Goal: Task Accomplishment & Management: Manage account settings

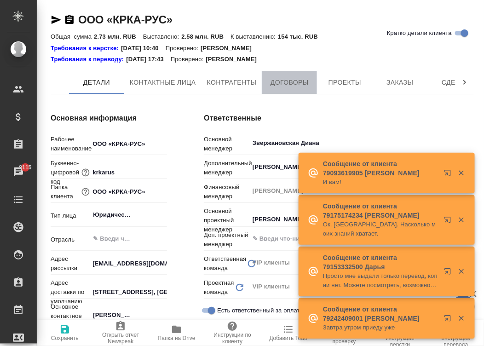
click at [290, 79] on span "Договоры" at bounding box center [289, 82] width 44 height 11
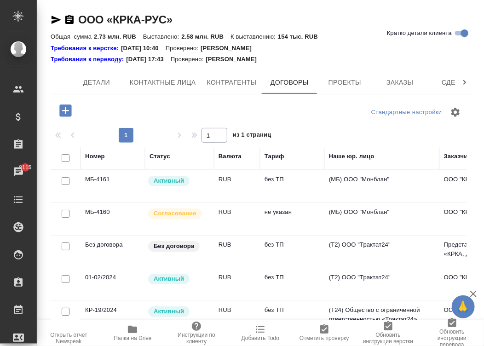
click at [420, 52] on div "Требования к верстке: [DATE] 10:40 Проверено: [PERSON_NAME]" at bounding box center [262, 48] width 423 height 9
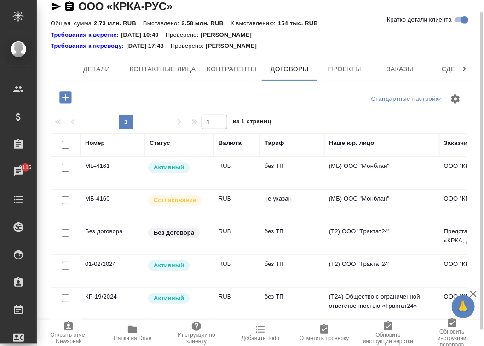
click at [230, 200] on td "RUB" at bounding box center [237, 205] width 46 height 32
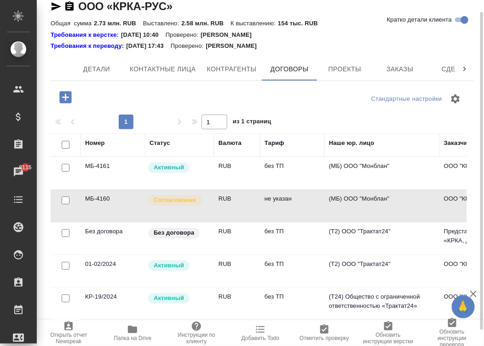
click at [230, 200] on td "RUB" at bounding box center [237, 205] width 46 height 32
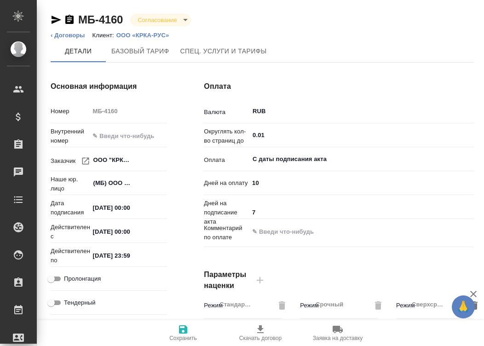
click at [230, 200] on p "Дней на подписание акта" at bounding box center [226, 213] width 45 height 28
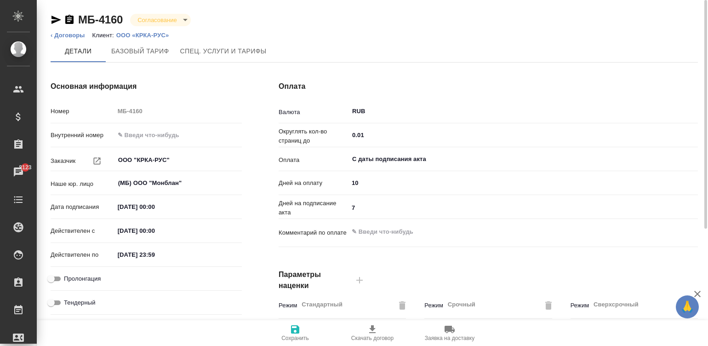
type textarea "x"
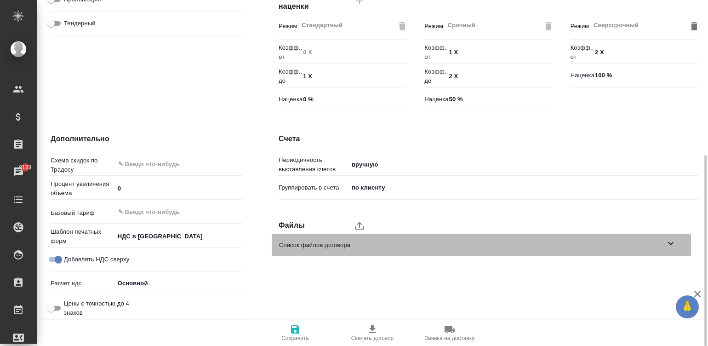
click at [483, 246] on span "Список файлов договора" at bounding box center [472, 244] width 386 height 9
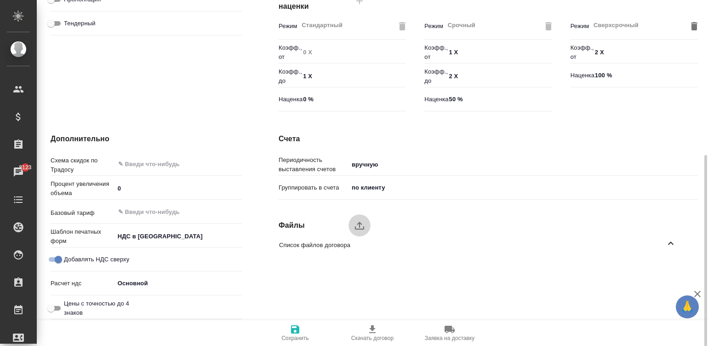
click at [354, 223] on icon "upload" at bounding box center [359, 225] width 11 height 11
click at [0, 0] on input "upload" at bounding box center [0, 0] width 0 height 0
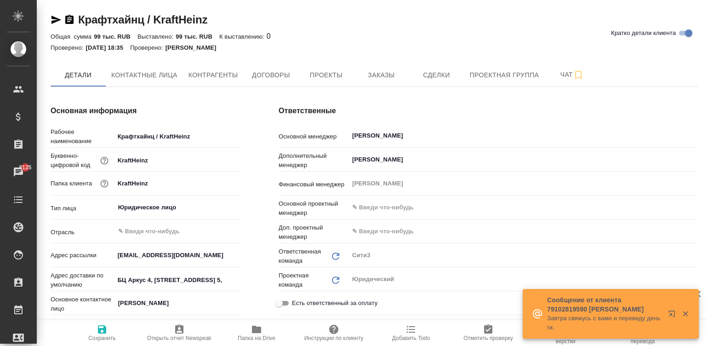
type textarea "x"
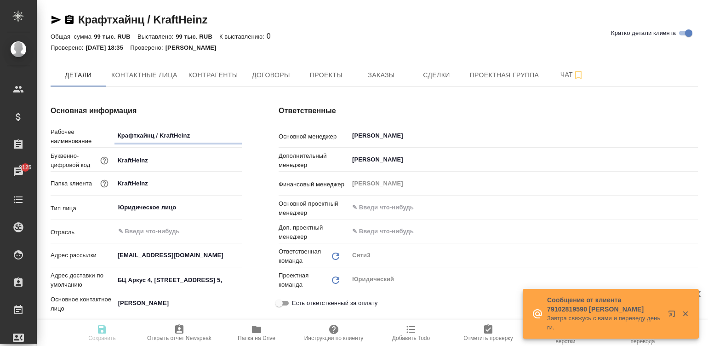
type textarea "x"
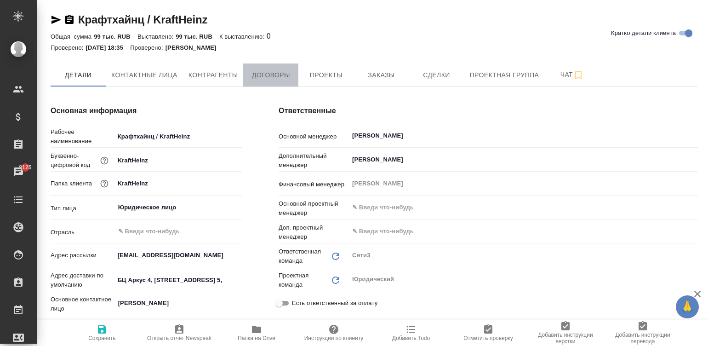
click at [272, 71] on span "Договоры" at bounding box center [271, 74] width 44 height 11
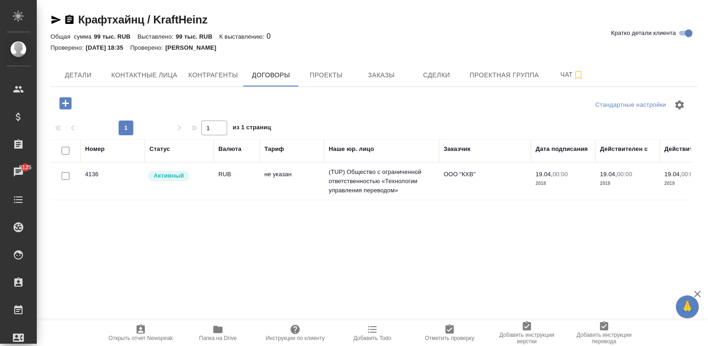
click at [292, 188] on td "не указан" at bounding box center [292, 181] width 64 height 32
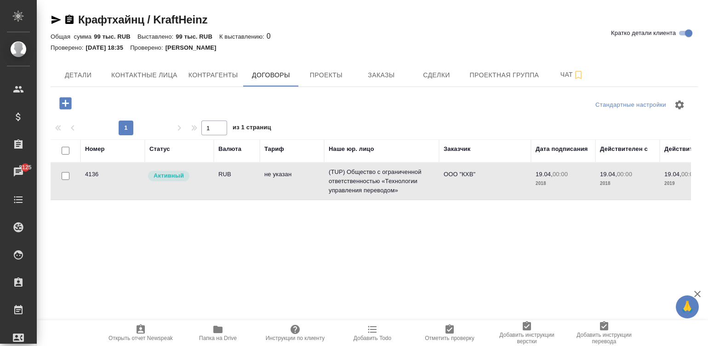
click at [292, 188] on td "не указан" at bounding box center [292, 181] width 64 height 32
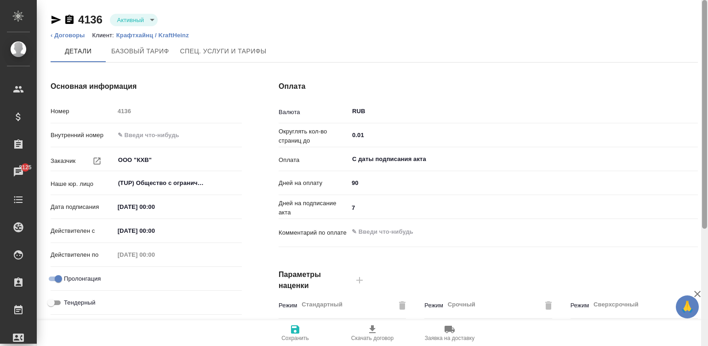
scroll to position [279, 0]
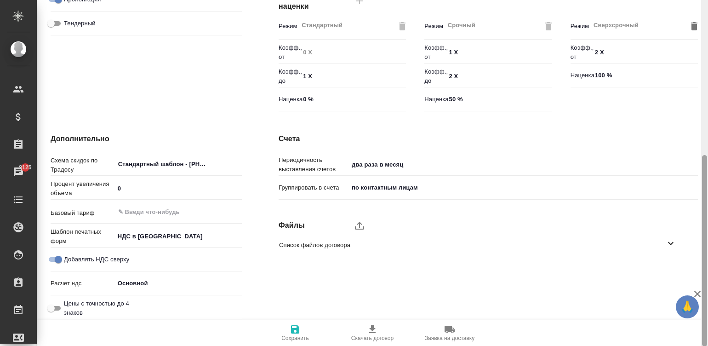
click at [706, 274] on div at bounding box center [704, 173] width 7 height 346
click at [421, 242] on span "Список файлов договора" at bounding box center [472, 244] width 386 height 9
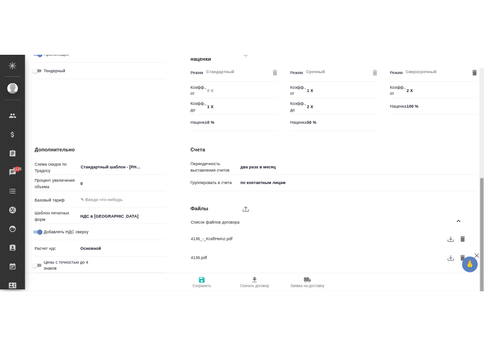
scroll to position [299, 0]
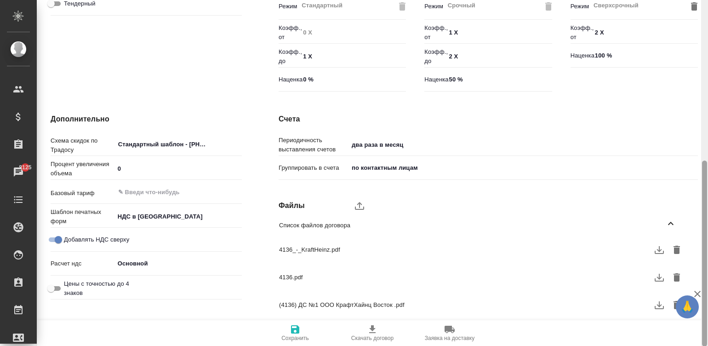
drag, startPoint x: 703, startPoint y: 230, endPoint x: 710, endPoint y: 271, distance: 41.9
click at [708, 271] on html "🙏 .cls-1 fill:#fff; AWATERA Малинина Мария m.malinina Клиенты Спецификации Зака…" at bounding box center [354, 173] width 708 height 346
click at [652, 304] on button "button" at bounding box center [659, 305] width 14 height 14
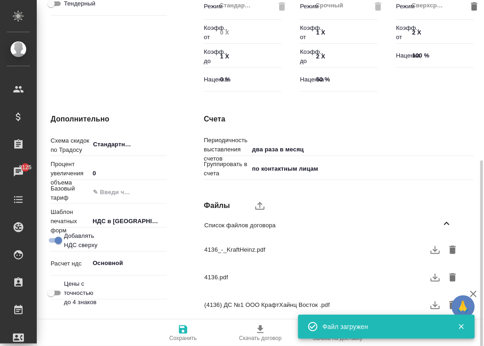
type textarea "x"
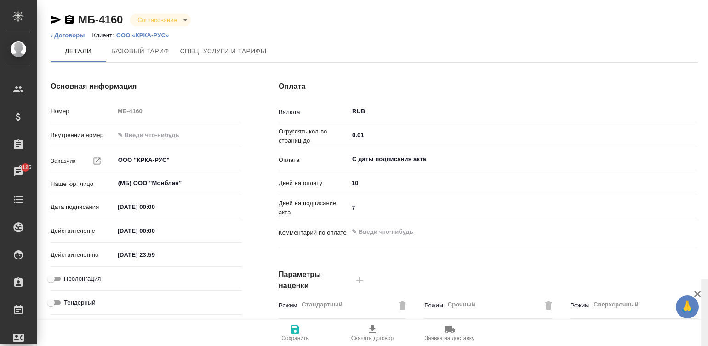
scroll to position [279, 0]
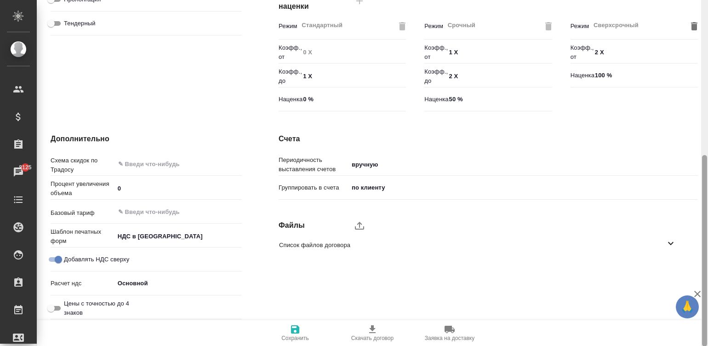
click at [704, 248] on div at bounding box center [704, 173] width 7 height 346
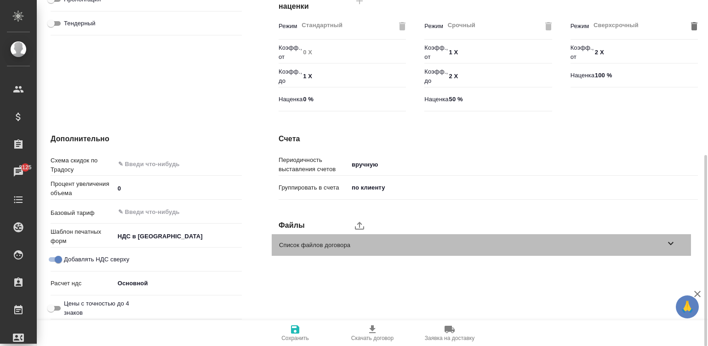
click at [646, 241] on span "Список файлов договора" at bounding box center [472, 244] width 386 height 9
click at [352, 251] on div "Список файлов договора" at bounding box center [481, 245] width 419 height 22
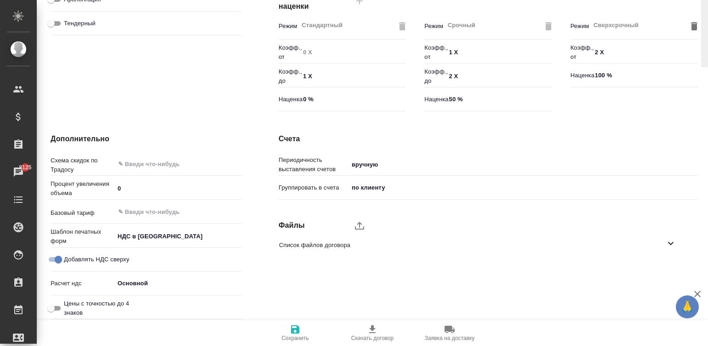
scroll to position [0, 0]
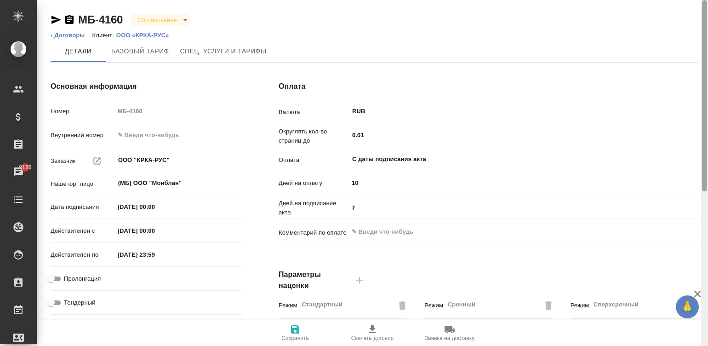
click at [705, 32] on div at bounding box center [704, 173] width 7 height 346
